Goal: Task Accomplishment & Management: Manage account settings

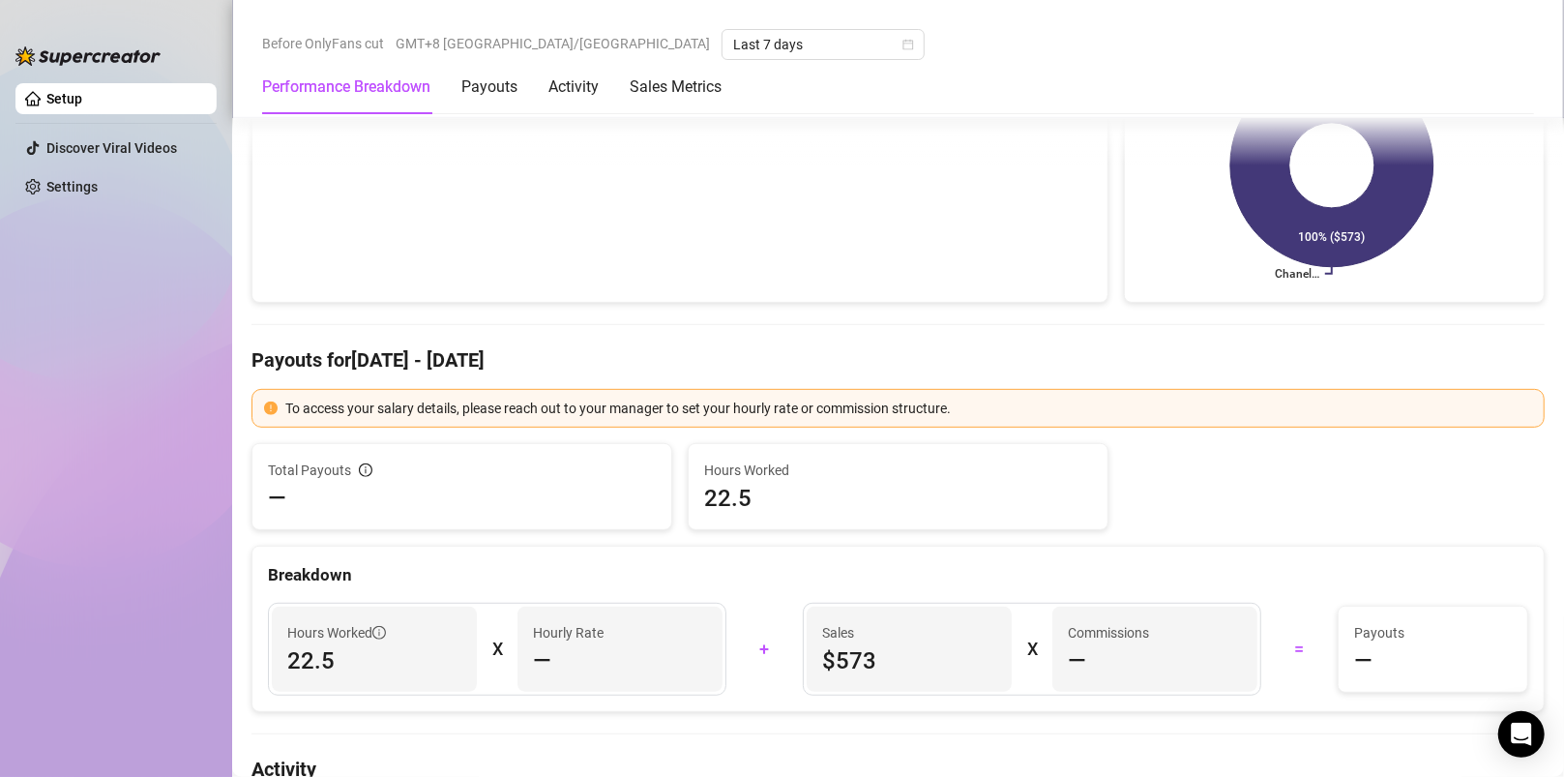
scroll to position [354, 0]
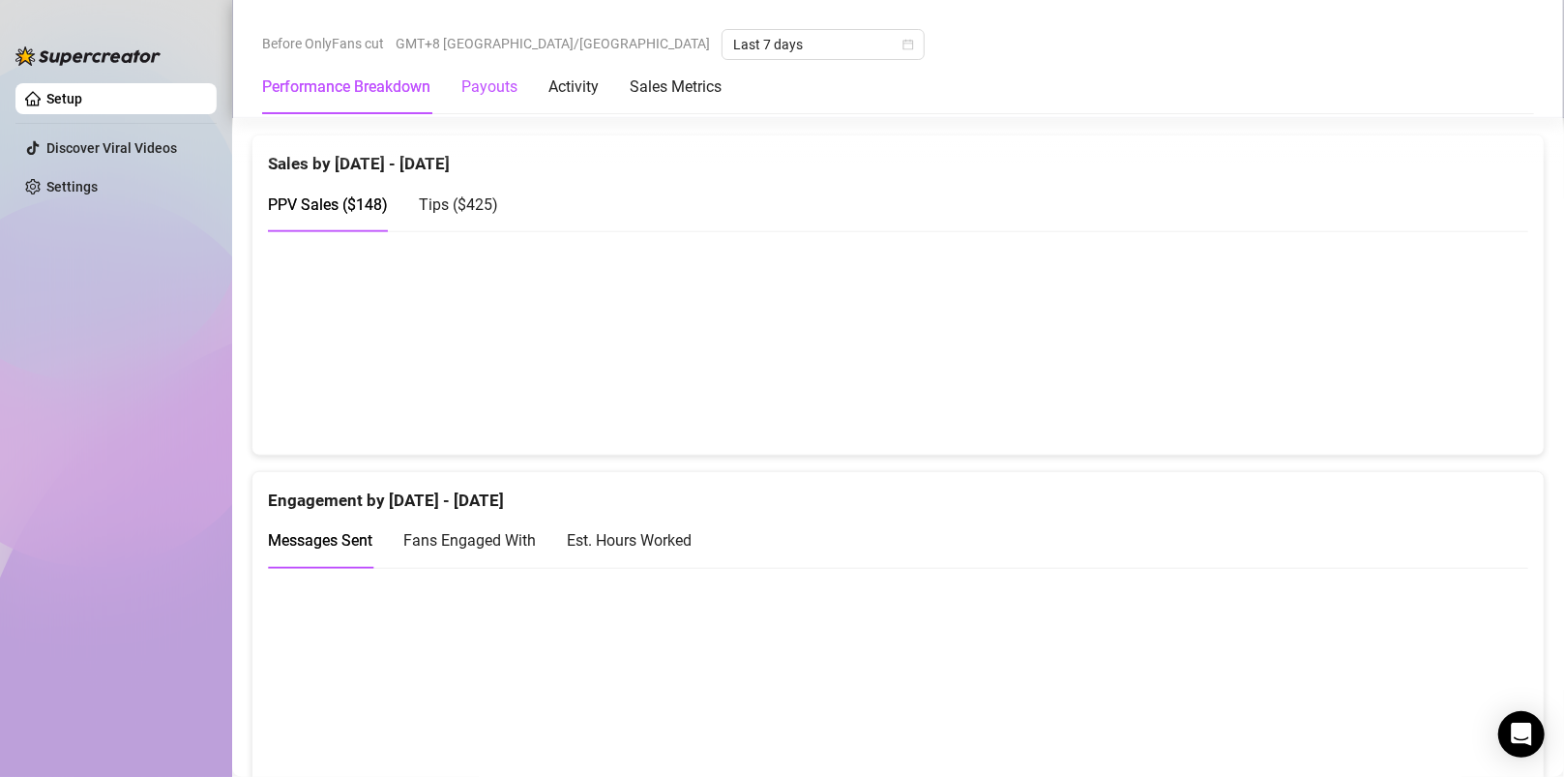
click at [511, 82] on div "Payouts" at bounding box center [489, 86] width 56 height 23
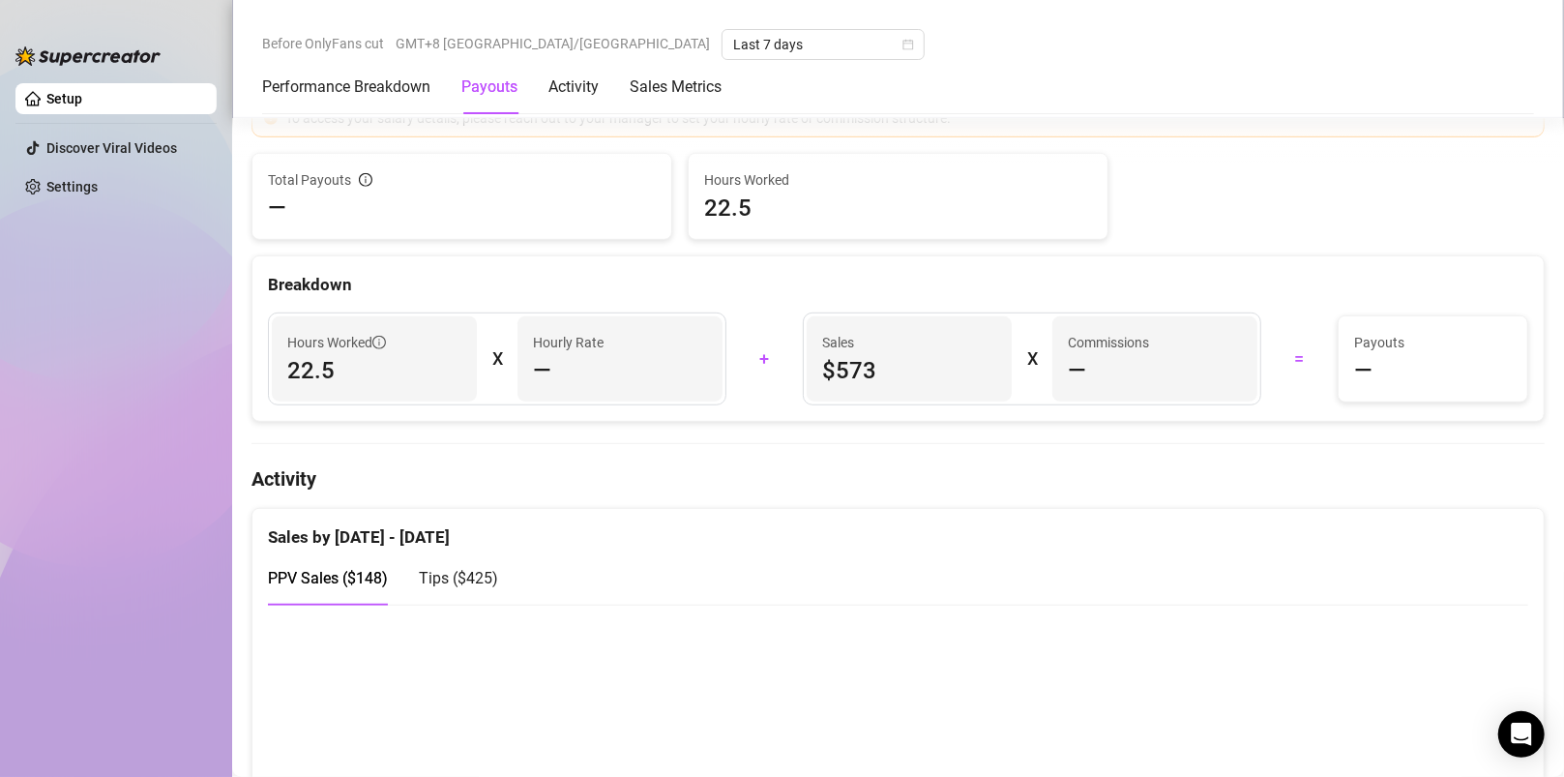
scroll to position [584, 0]
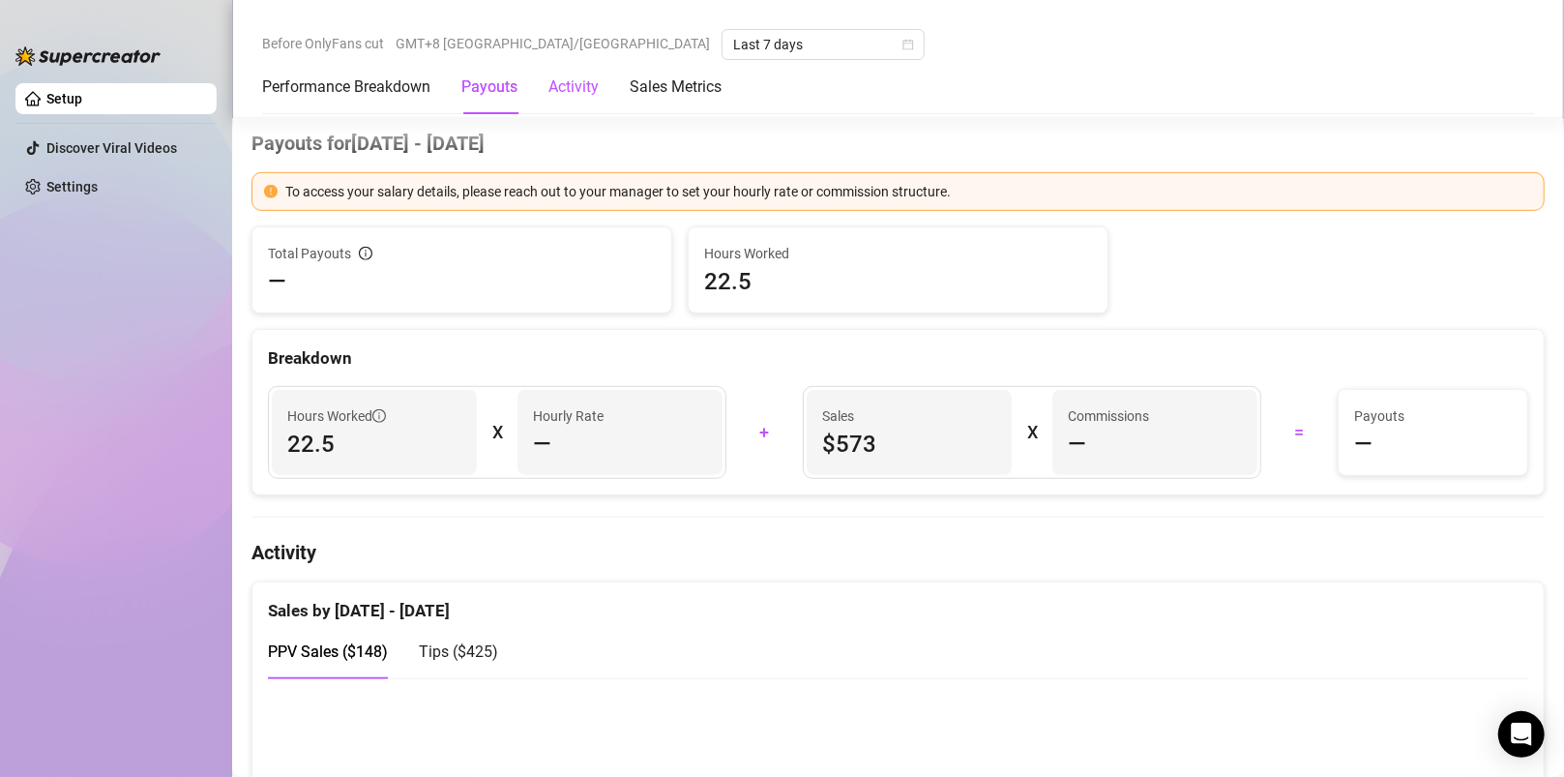
click at [580, 91] on div "Activity" at bounding box center [574, 86] width 50 height 23
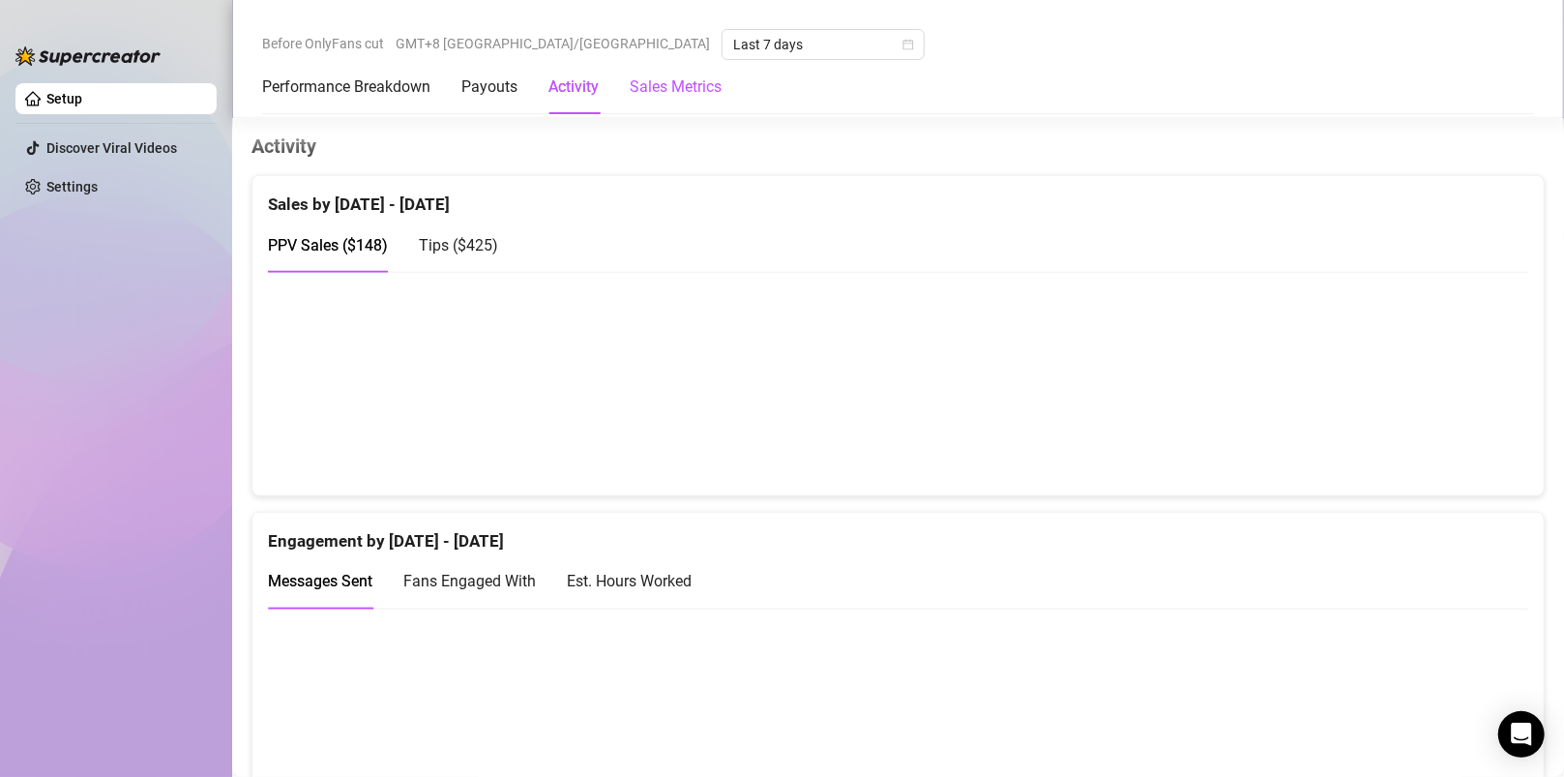
click at [702, 91] on Metrics "Sales Metrics" at bounding box center [676, 86] width 92 height 23
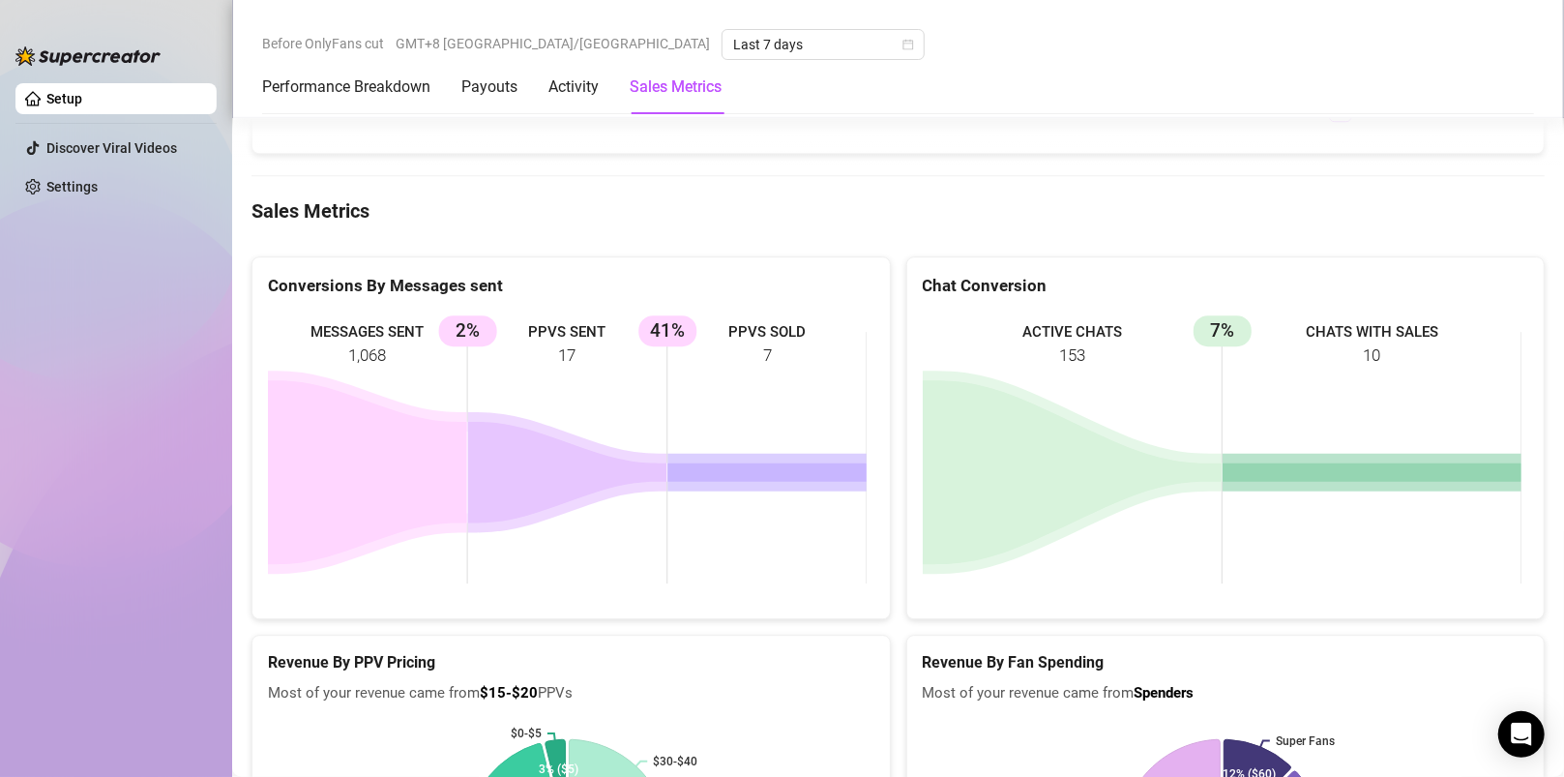
scroll to position [3460, 0]
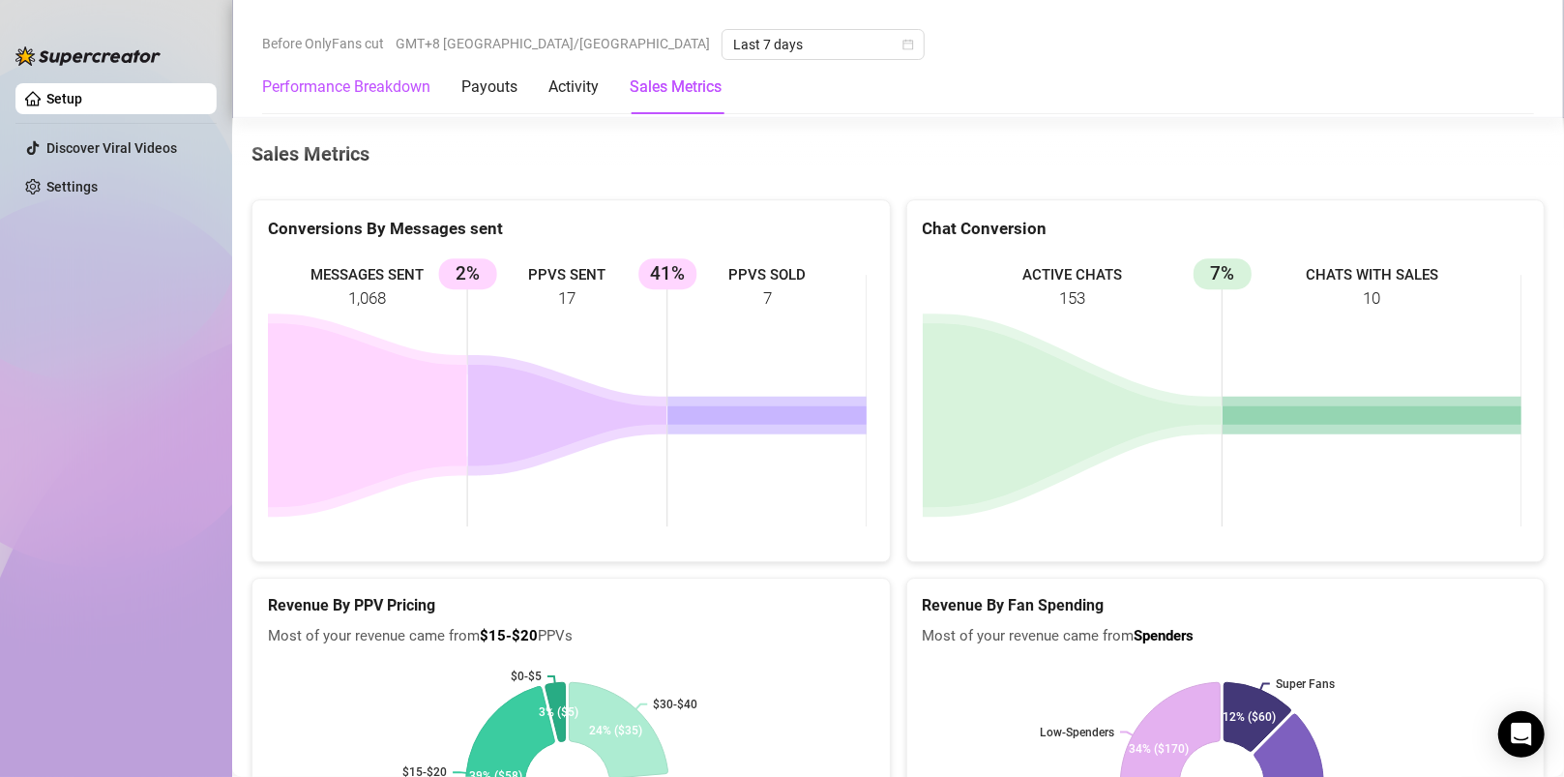
click at [314, 85] on Breakdown "Performance Breakdown" at bounding box center [346, 86] width 168 height 23
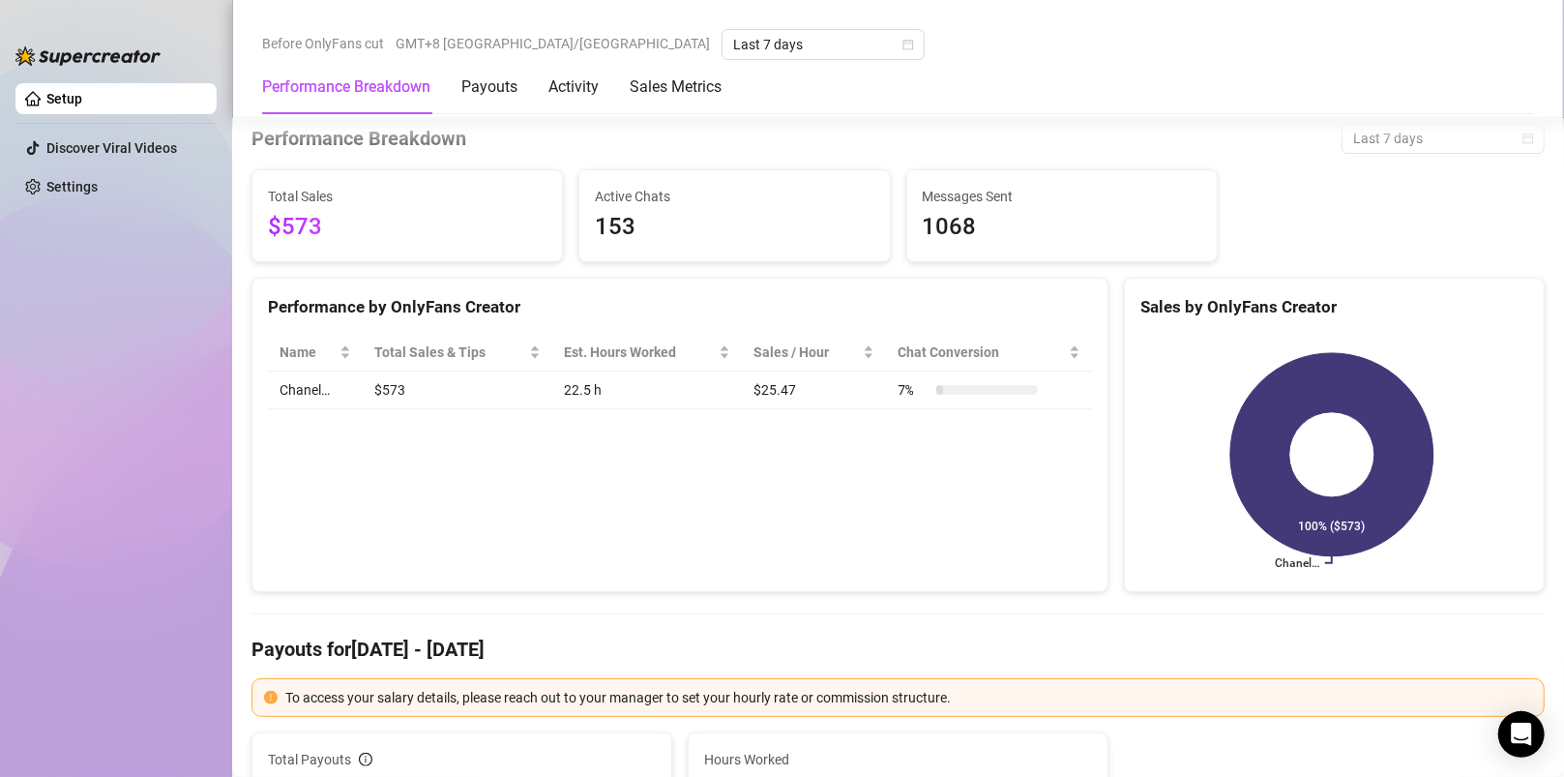
scroll to position [75, 0]
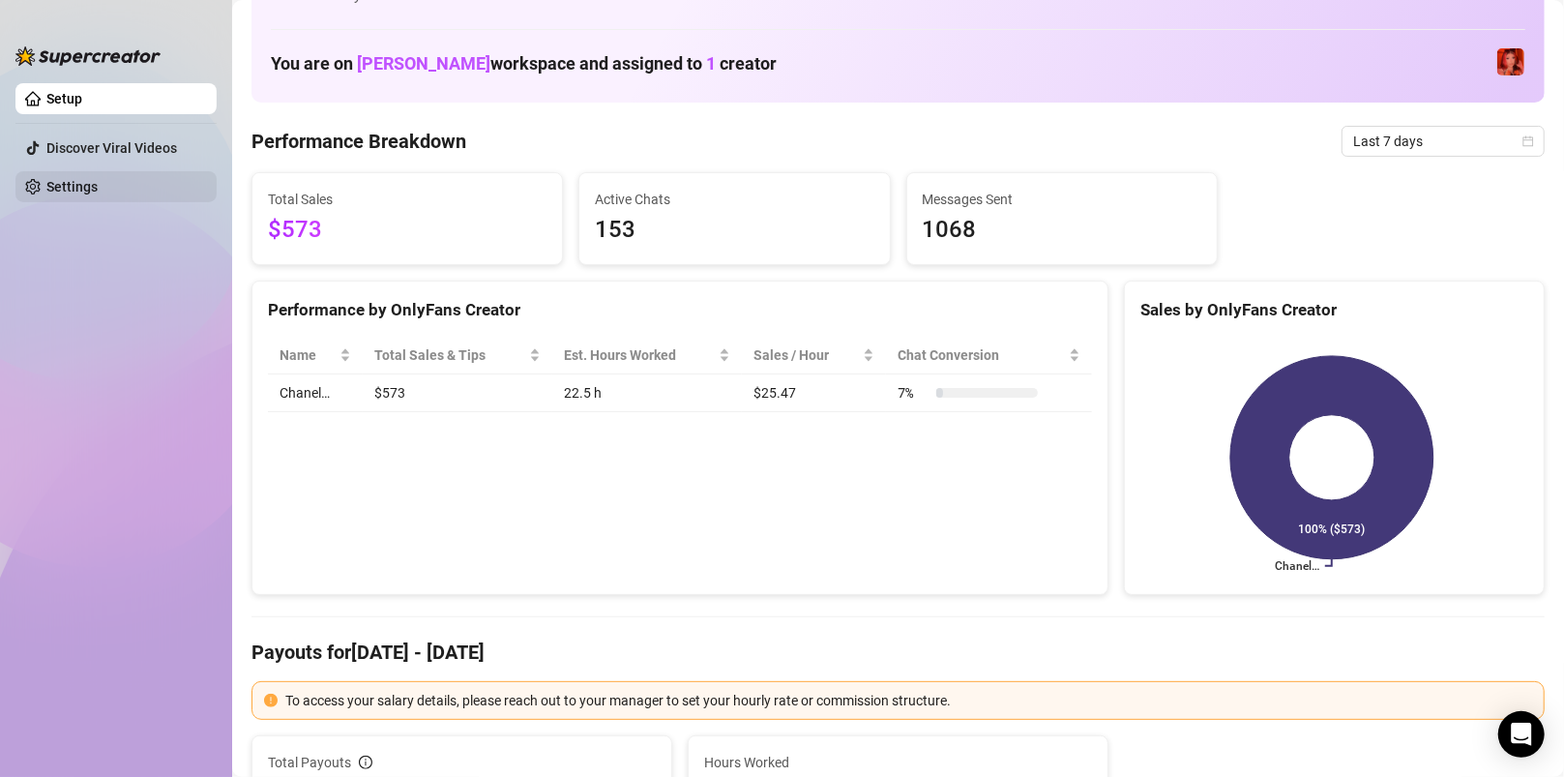
click at [56, 189] on link "Settings" at bounding box center [71, 186] width 51 height 15
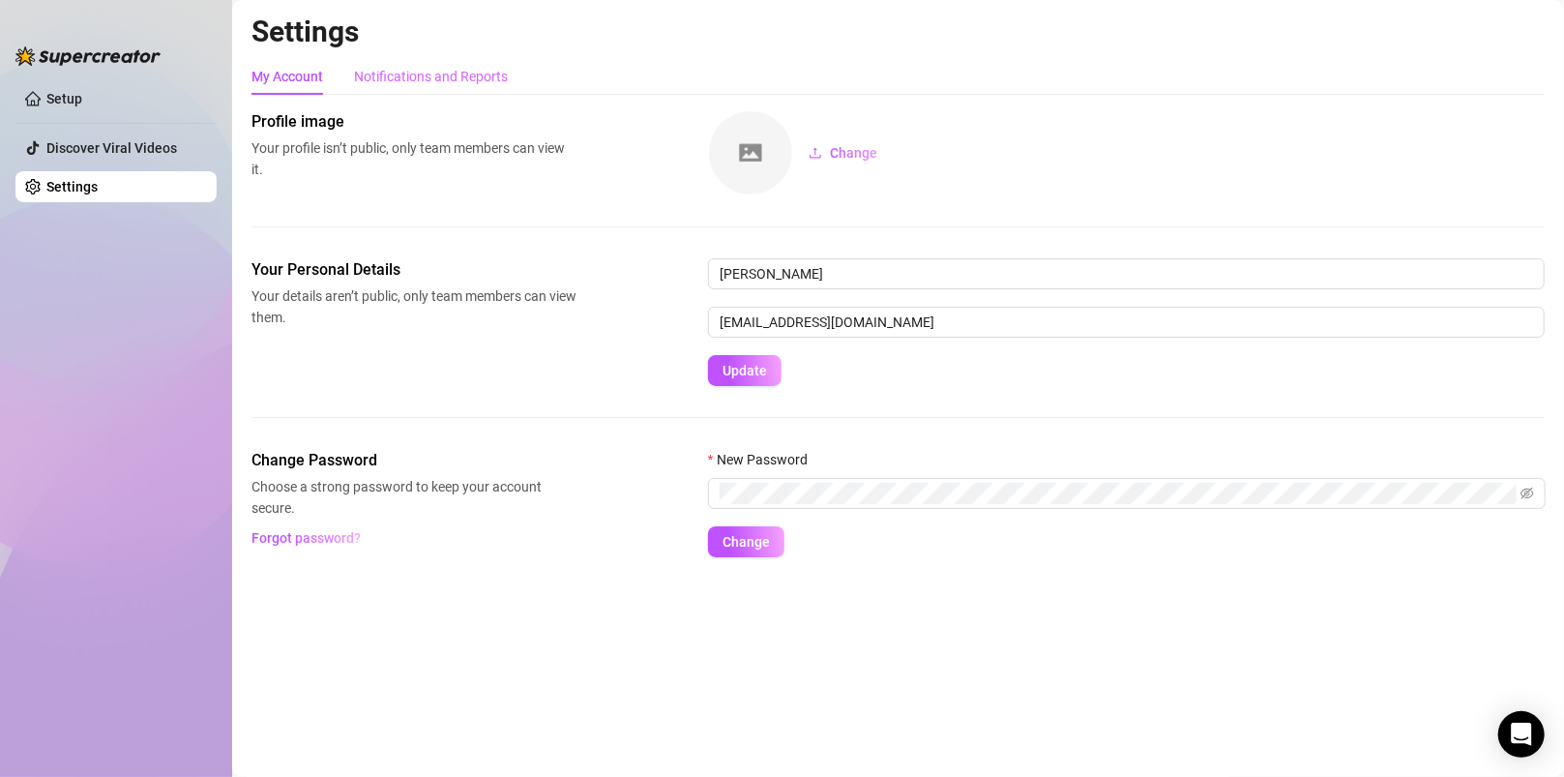
click at [431, 89] on div "Notifications and Reports" at bounding box center [431, 76] width 154 height 37
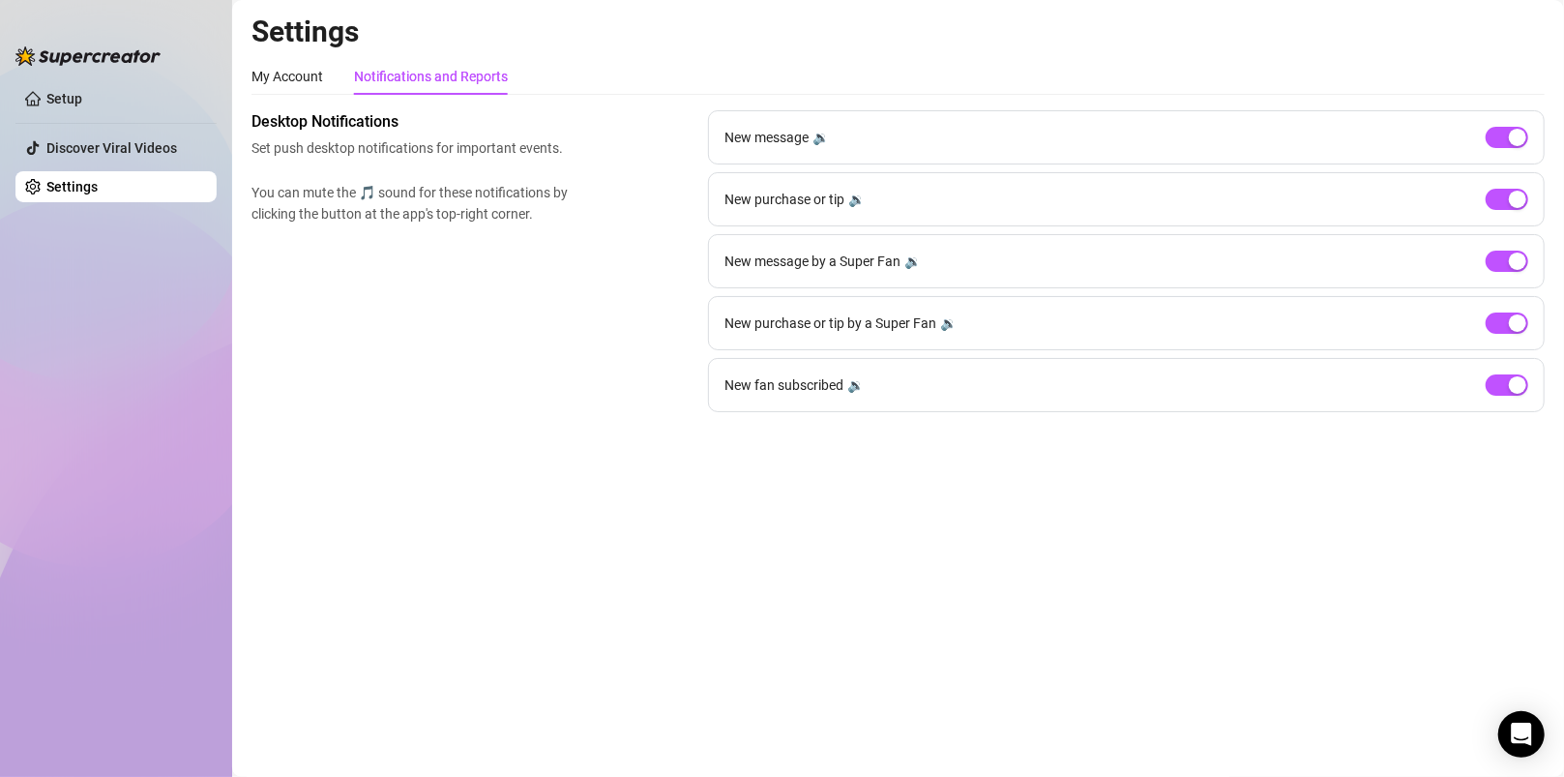
click at [821, 139] on div "🔉" at bounding box center [821, 137] width 16 height 21
click at [854, 197] on div "🔉" at bounding box center [856, 199] width 16 height 21
click at [280, 80] on div "My Account" at bounding box center [288, 76] width 72 height 21
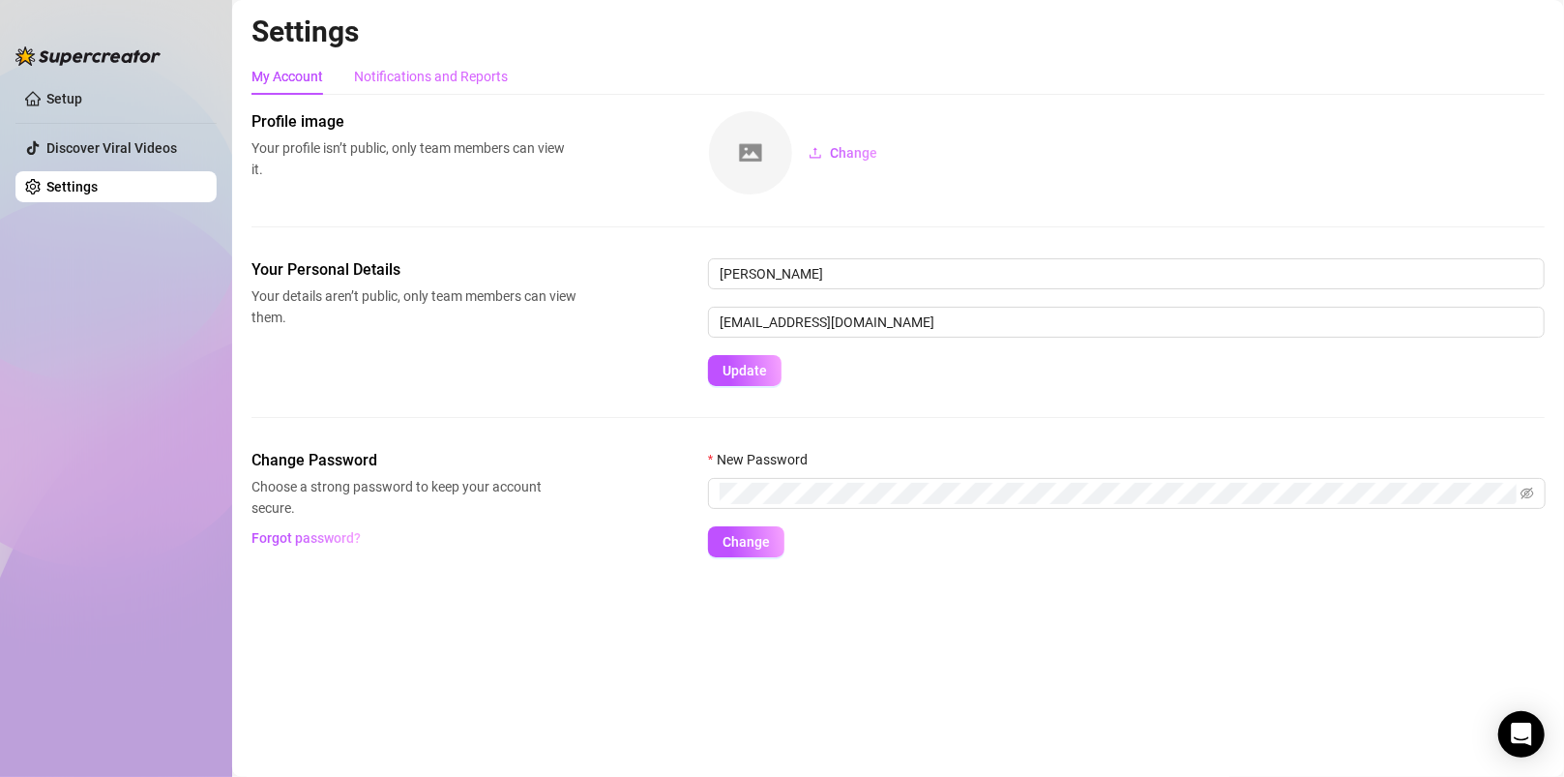
click at [441, 89] on div "Notifications and Reports" at bounding box center [431, 76] width 154 height 37
